Goal: Transaction & Acquisition: Download file/media

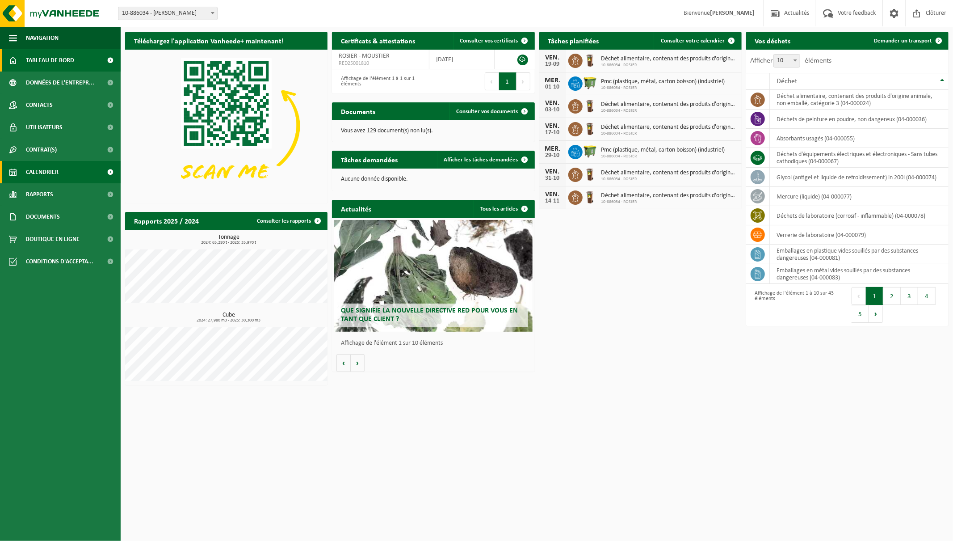
click at [33, 174] on span "Calendrier" at bounding box center [42, 172] width 33 height 22
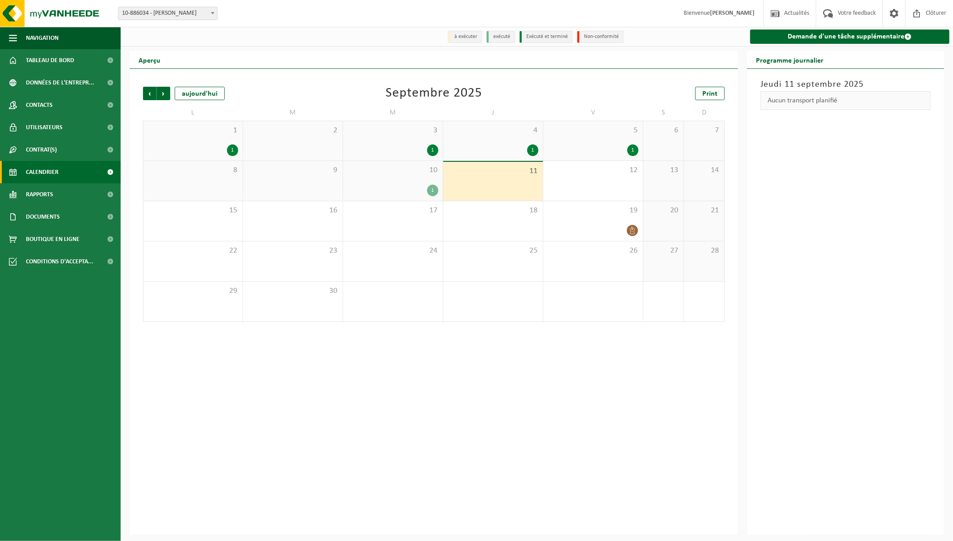
click at [436, 189] on div "1" at bounding box center [432, 191] width 11 height 12
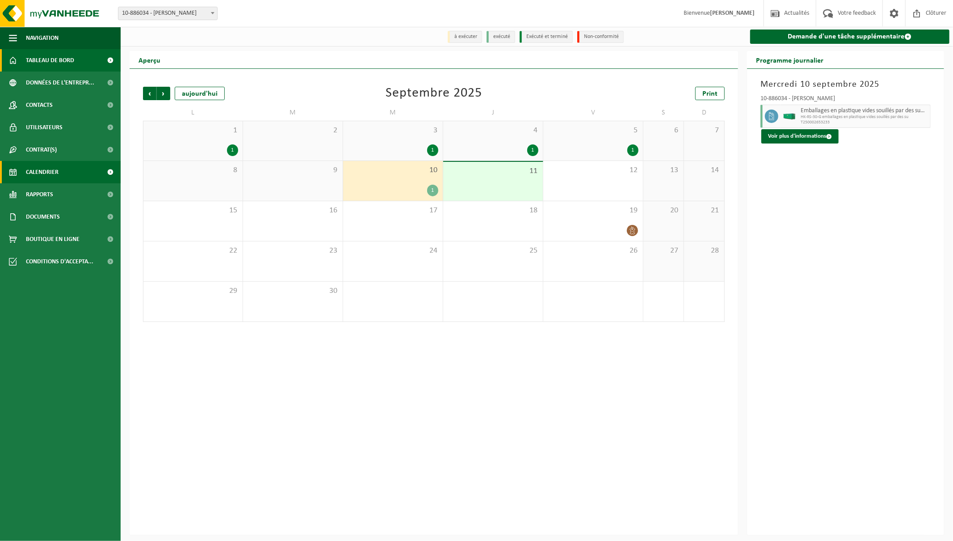
click at [54, 59] on span "Tableau de bord" at bounding box center [50, 60] width 48 height 22
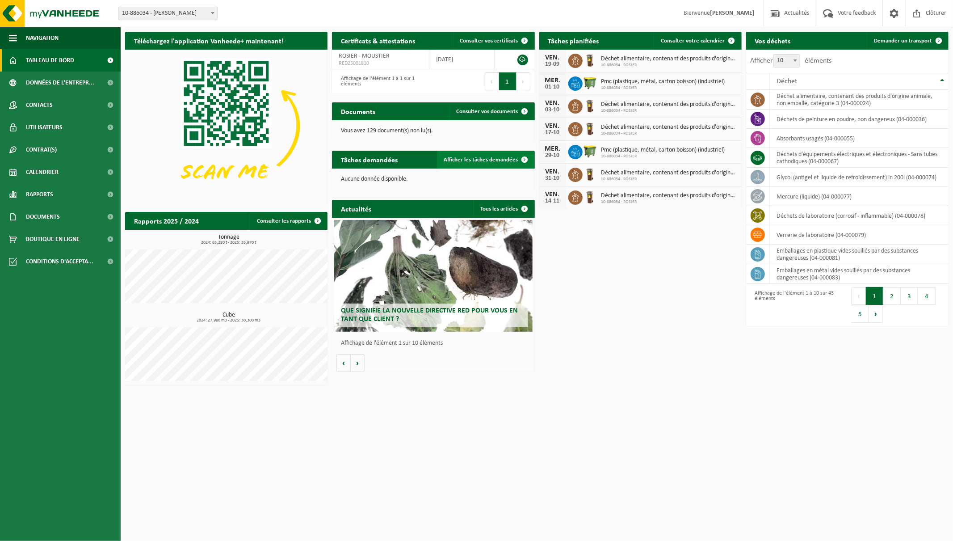
click at [484, 159] on span "Afficher les tâches demandées" at bounding box center [481, 160] width 74 height 6
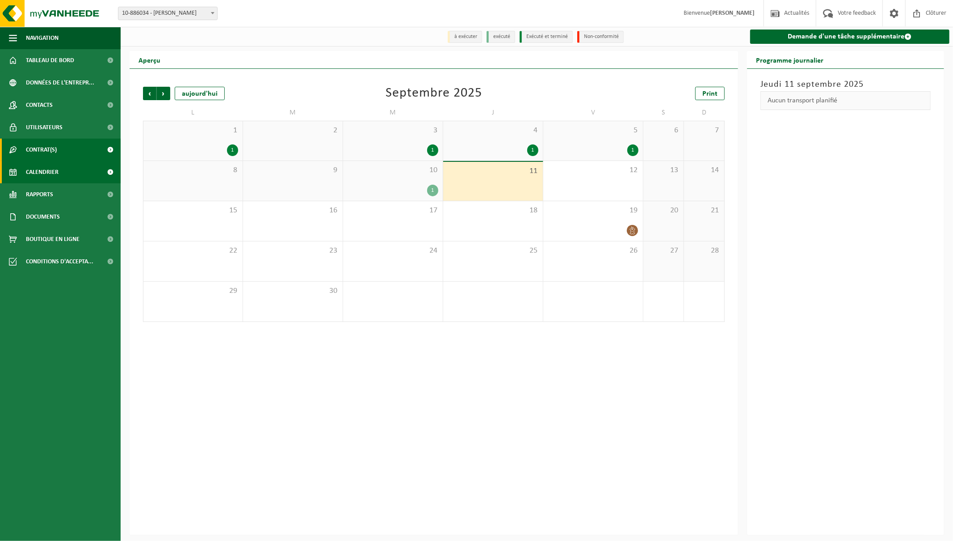
click at [45, 150] on span "Contrat(s)" at bounding box center [41, 150] width 31 height 22
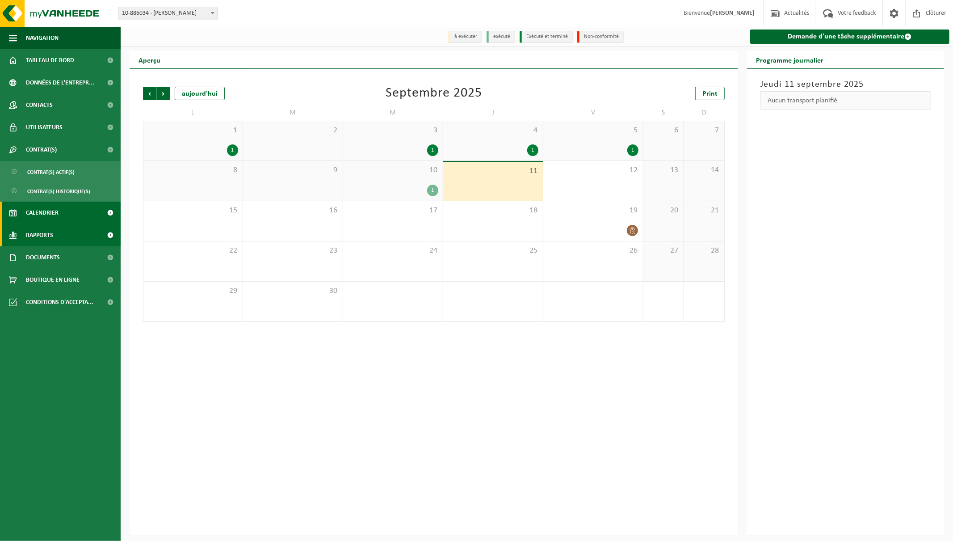
click at [36, 237] on span "Rapports" at bounding box center [39, 235] width 27 height 22
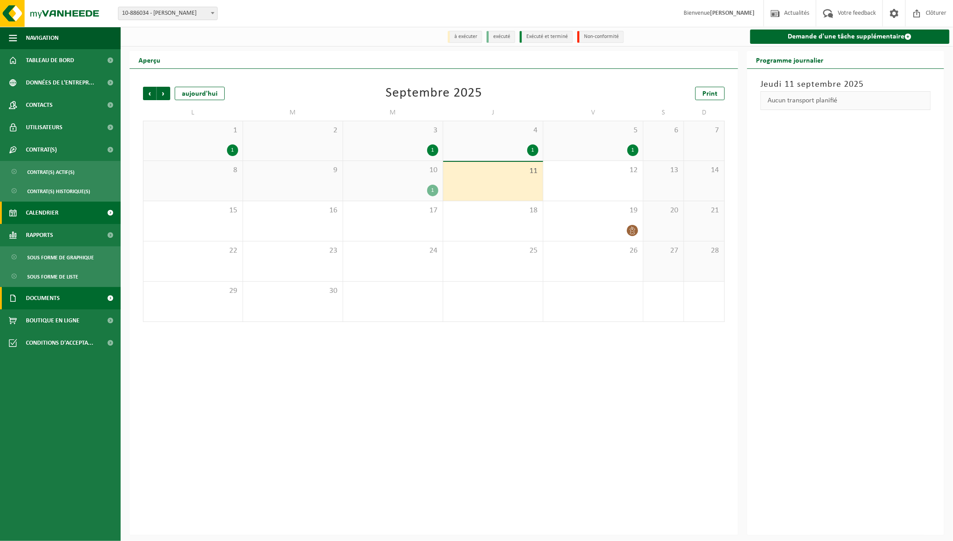
click at [41, 297] on span "Documents" at bounding box center [43, 298] width 34 height 22
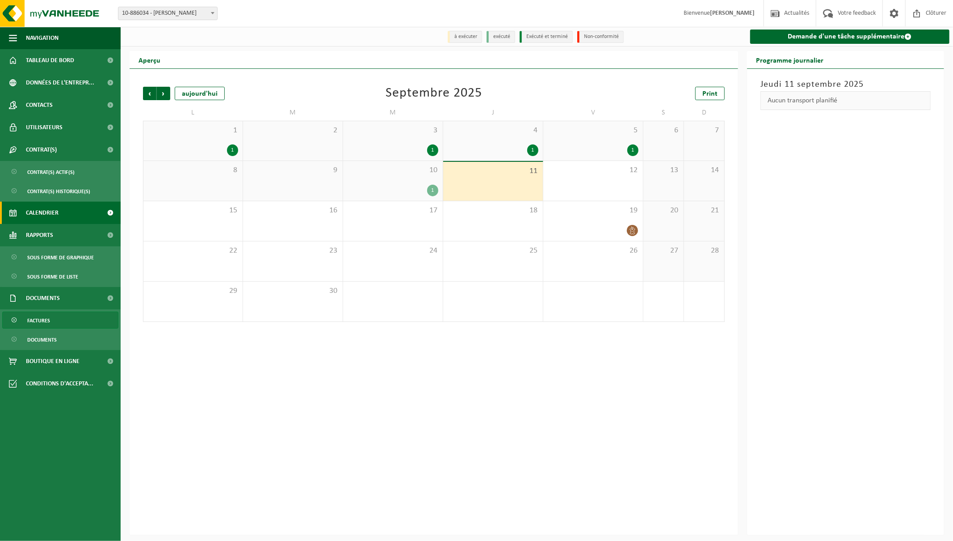
click at [40, 323] on span "Factures" at bounding box center [38, 320] width 23 height 17
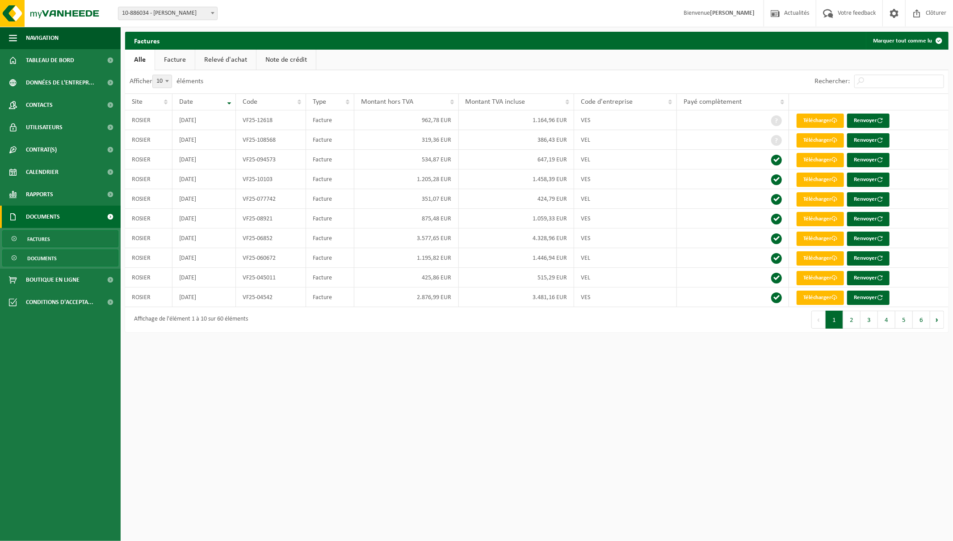
click at [34, 257] on span "Documents" at bounding box center [41, 258] width 29 height 17
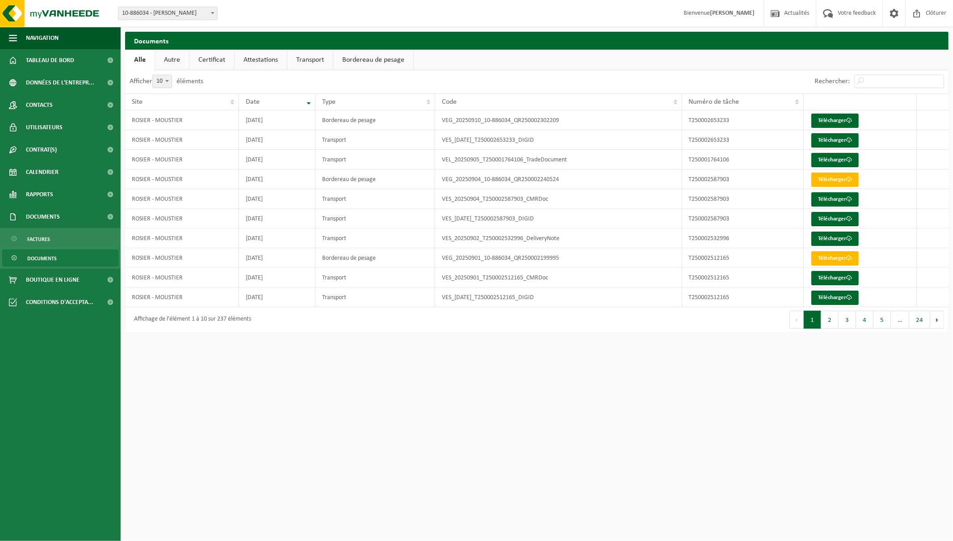
click at [257, 62] on link "Attestations" at bounding box center [261, 60] width 52 height 21
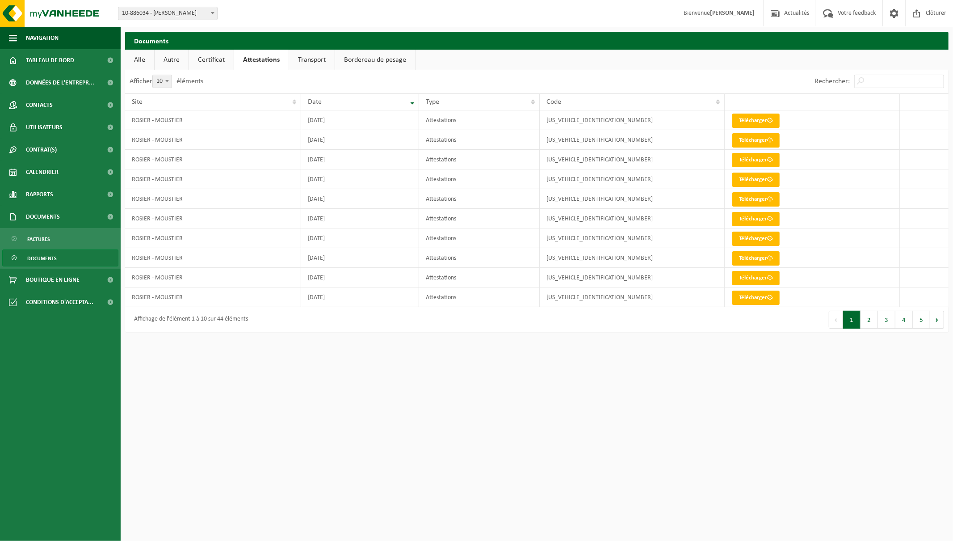
click at [311, 61] on link "Transport" at bounding box center [312, 60] width 46 height 21
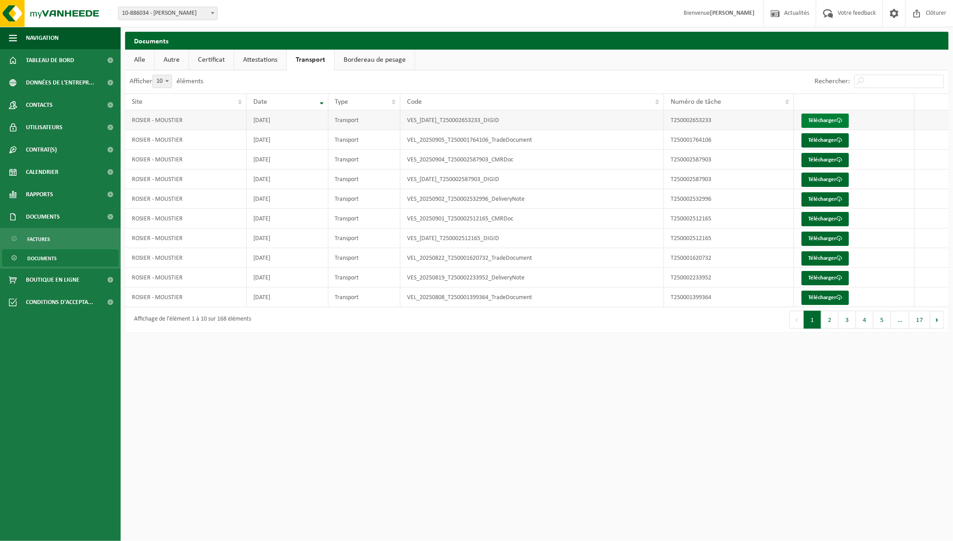
click at [821, 117] on link "Télécharger" at bounding box center [825, 121] width 47 height 14
click at [393, 63] on link "Bordereau de pesage" at bounding box center [375, 60] width 80 height 21
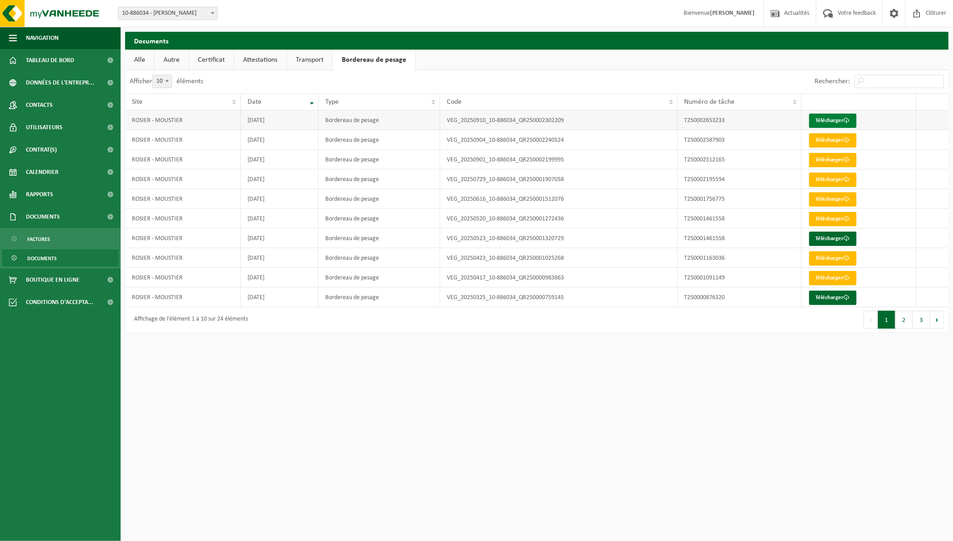
click at [846, 118] on span at bounding box center [847, 121] width 6 height 6
click at [177, 59] on link "Autre" at bounding box center [172, 60] width 34 height 21
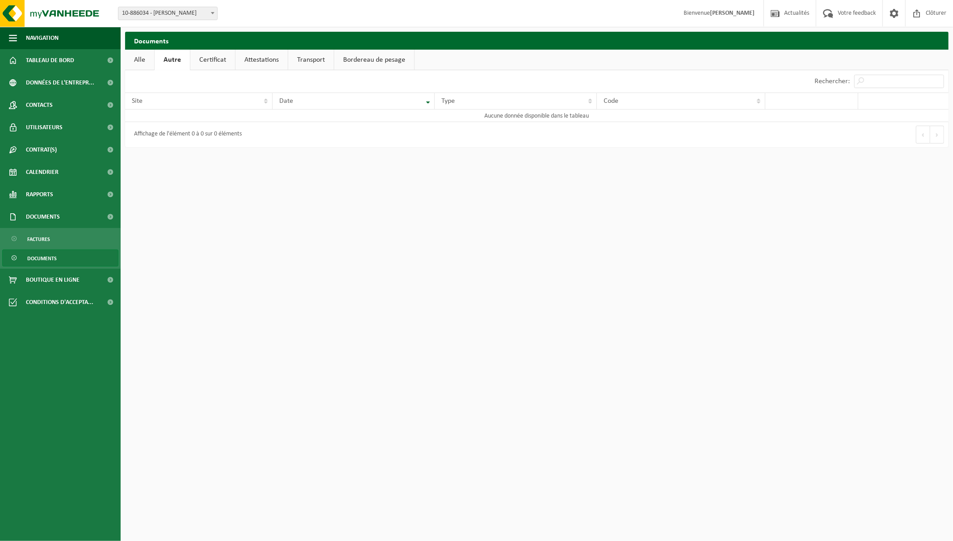
click at [148, 57] on link "Alle" at bounding box center [139, 60] width 29 height 21
